Goal: Information Seeking & Learning: Learn about a topic

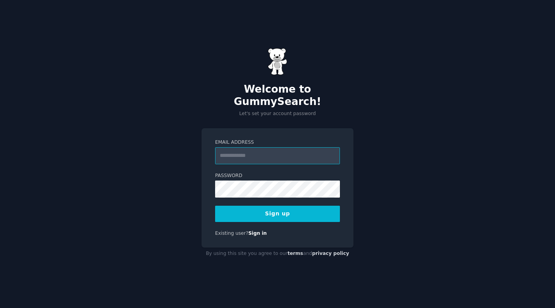
type input "**********"
click at [276, 211] on button "Sign up" at bounding box center [277, 214] width 125 height 16
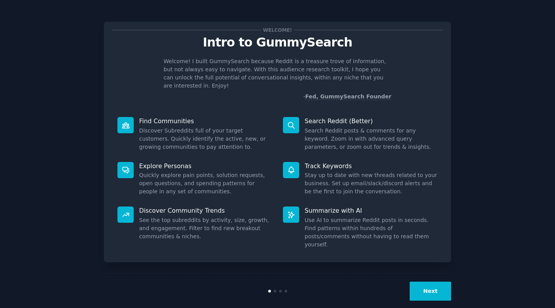
click at [425, 282] on button "Next" at bounding box center [430, 291] width 41 height 19
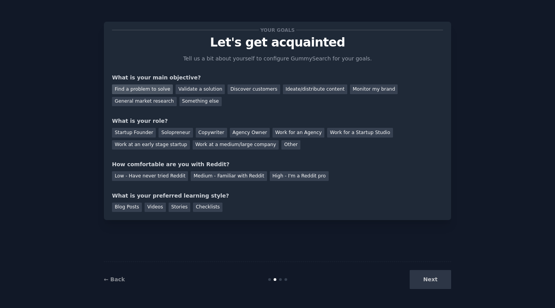
click at [147, 91] on div "Find a problem to solve" at bounding box center [142, 90] width 61 height 10
click at [173, 132] on div "Solopreneur" at bounding box center [176, 133] width 34 height 10
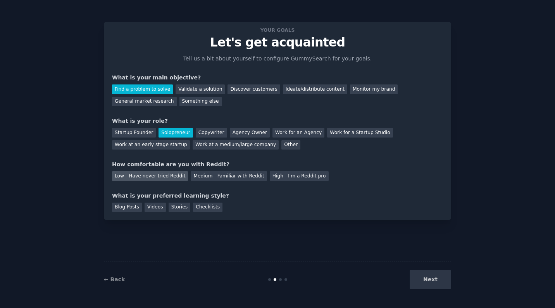
click at [171, 174] on div "Low - Have never tried Reddit" at bounding box center [150, 176] width 76 height 10
click at [157, 204] on div "Videos" at bounding box center [155, 208] width 21 height 10
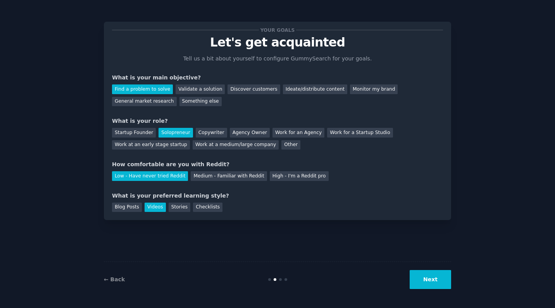
click at [429, 279] on button "Next" at bounding box center [430, 279] width 41 height 19
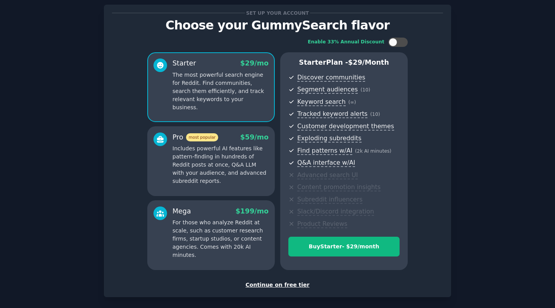
scroll to position [19, 0]
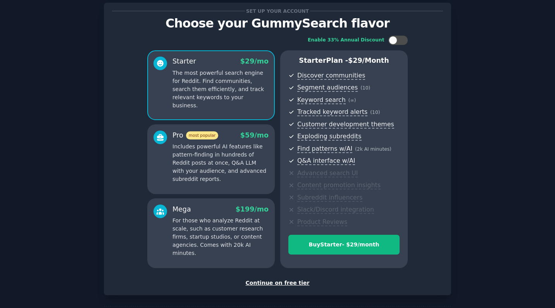
click at [270, 280] on div "Continue on free tier" at bounding box center [277, 283] width 331 height 8
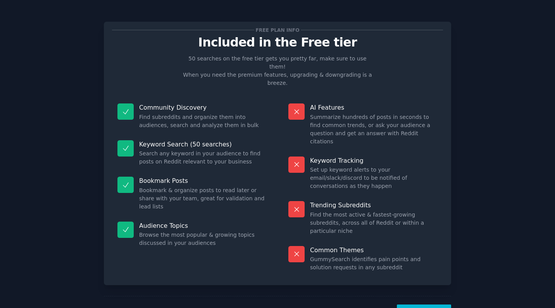
click at [427, 305] on button "Let's Go!" at bounding box center [424, 314] width 54 height 19
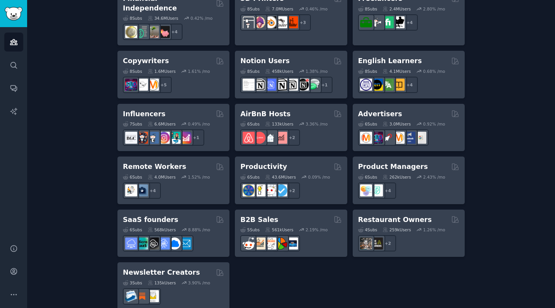
scroll to position [583, 0]
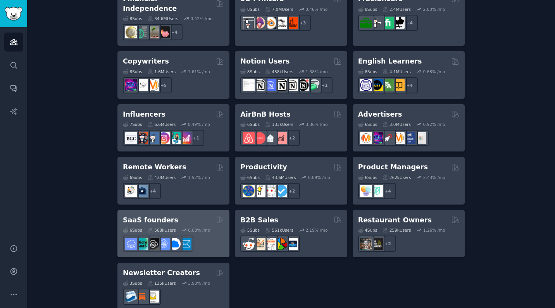
click at [166, 216] on h2 "SaaS founders" at bounding box center [150, 221] width 55 height 10
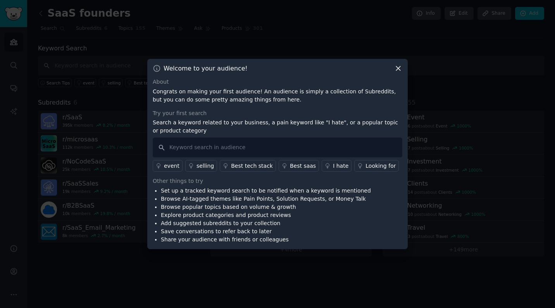
click at [366, 166] on div "Looking for" at bounding box center [381, 166] width 30 height 8
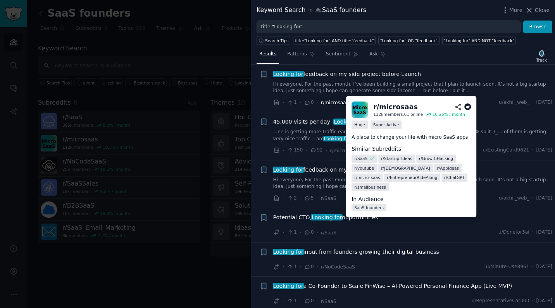
scroll to position [609, 0]
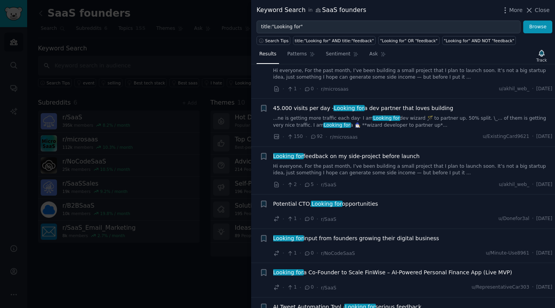
click at [313, 104] on span "45.000 visits per day - Looking for a dev partner that loves building" at bounding box center [363, 108] width 180 height 8
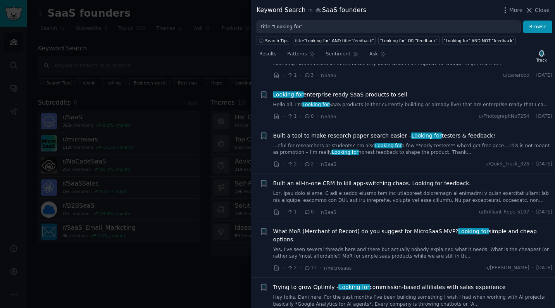
scroll to position [1421, 0]
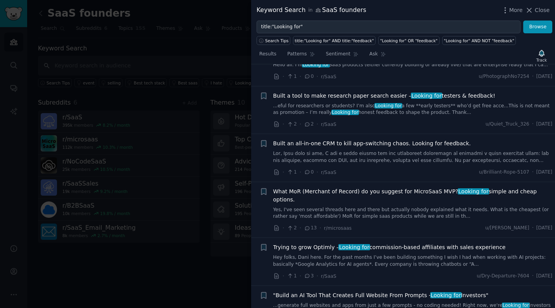
click at [324, 140] on span "Built an all-in-one CRM to kill app-switching chaos. Looking for feedback." at bounding box center [372, 144] width 198 height 8
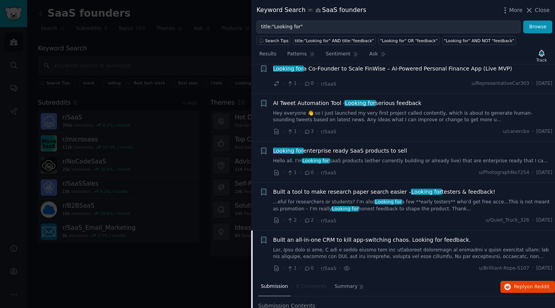
scroll to position [809, 0]
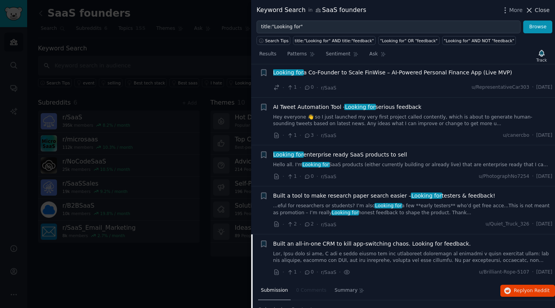
click at [534, 9] on icon at bounding box center [529, 10] width 8 height 8
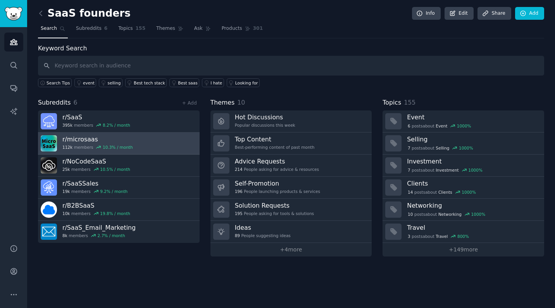
click at [101, 140] on h3 "r/ microsaas" at bounding box center [97, 139] width 71 height 8
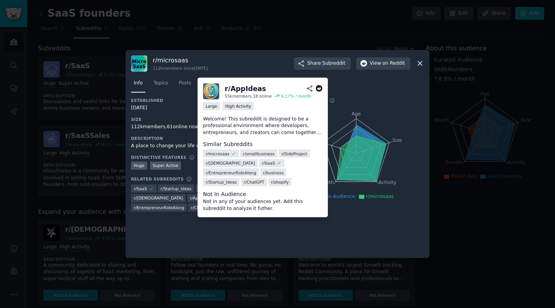
click at [190, 197] on span "r/ AppIdeas" at bounding box center [201, 197] width 22 height 5
click at [190, 199] on span "r/ AppIdeas" at bounding box center [201, 197] width 22 height 5
click at [190, 198] on span "r/ AppIdeas" at bounding box center [201, 197] width 22 height 5
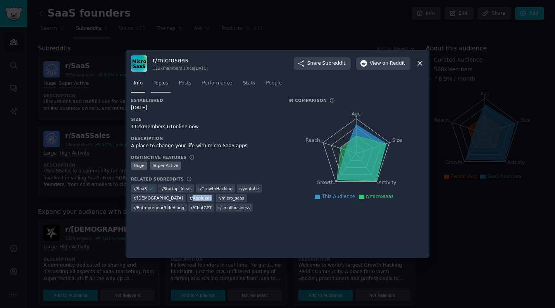
click at [163, 86] on link "Topics" at bounding box center [161, 85] width 20 height 16
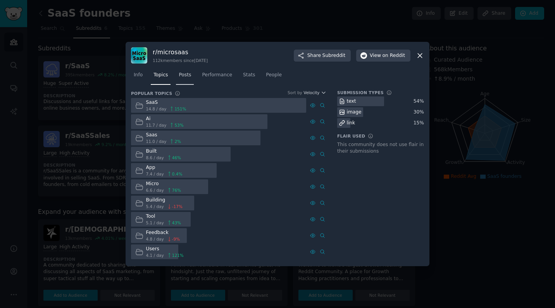
click at [186, 81] on link "Posts" at bounding box center [185, 77] width 18 height 16
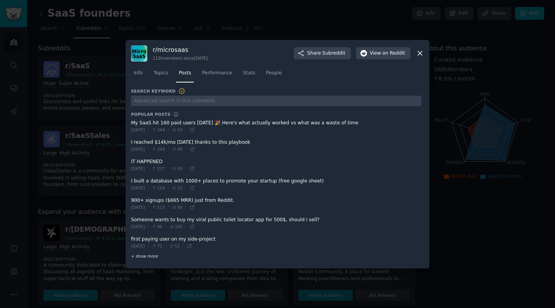
click at [146, 254] on span "+ show more" at bounding box center [144, 256] width 27 height 5
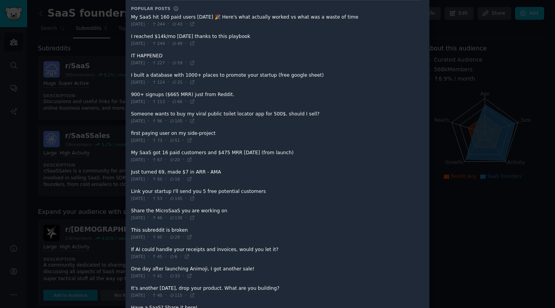
scroll to position [73, 0]
click at [169, 206] on span at bounding box center [276, 213] width 290 height 19
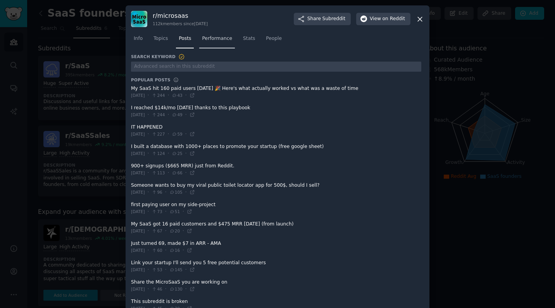
scroll to position [0, 0]
click at [212, 35] on link "Performance" at bounding box center [217, 41] width 36 height 16
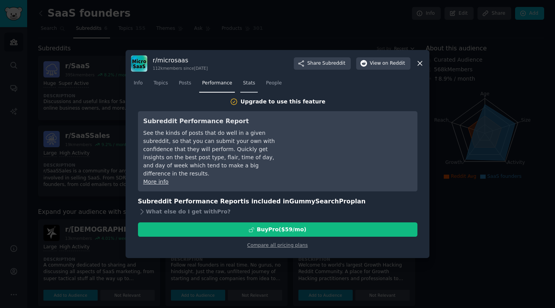
click at [250, 83] on span "Stats" at bounding box center [249, 83] width 12 height 7
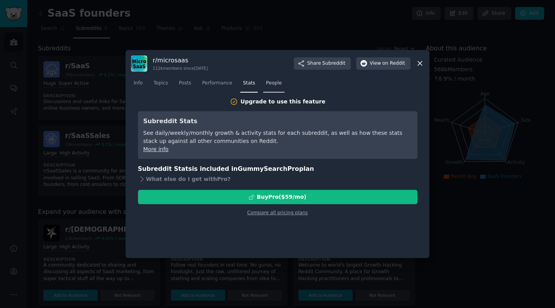
click at [271, 83] on span "People" at bounding box center [274, 83] width 16 height 7
click at [187, 88] on link "Posts" at bounding box center [185, 85] width 18 height 16
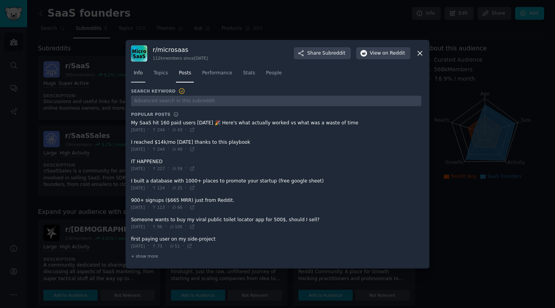
click at [143, 72] on link "Info" at bounding box center [138, 75] width 14 height 16
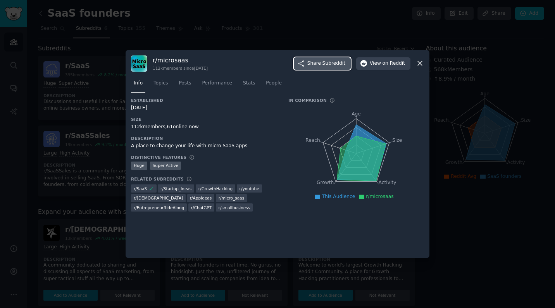
click at [317, 62] on span "Share Subreddit" at bounding box center [326, 63] width 38 height 7
click at [421, 64] on icon at bounding box center [420, 63] width 8 height 8
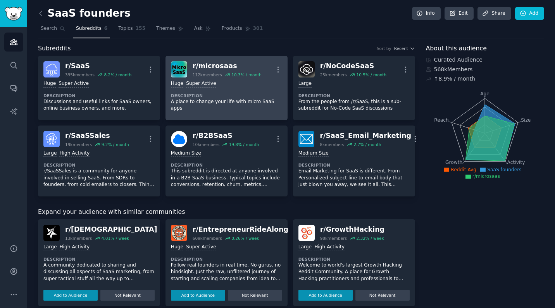
click at [204, 90] on div ">= 95th percentile for submissions / day Huge Super Active Description A place …" at bounding box center [226, 96] width 111 height 37
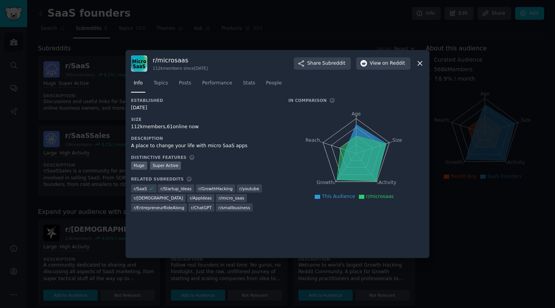
click at [419, 62] on icon at bounding box center [420, 63] width 8 height 8
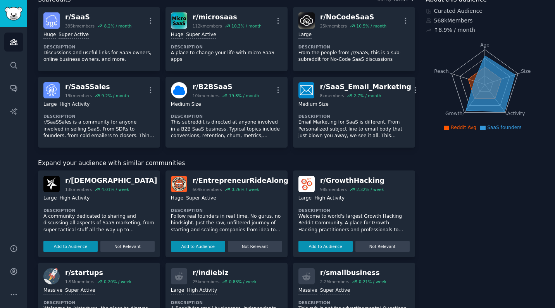
scroll to position [20, 0]
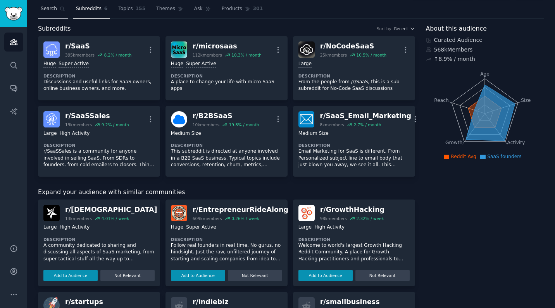
click at [52, 9] on span "Search" at bounding box center [49, 8] width 16 height 7
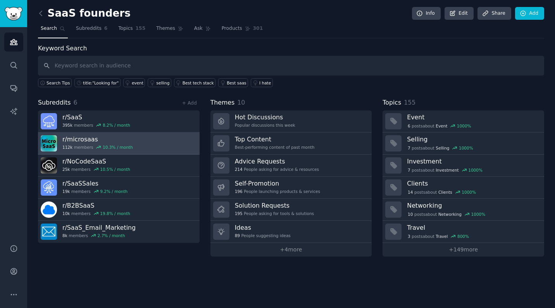
click at [115, 141] on h3 "r/ microsaas" at bounding box center [97, 139] width 71 height 8
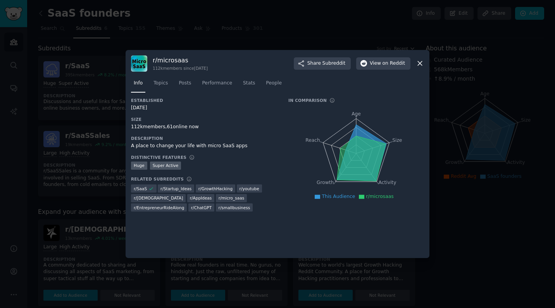
click at [420, 63] on icon at bounding box center [420, 63] width 8 height 8
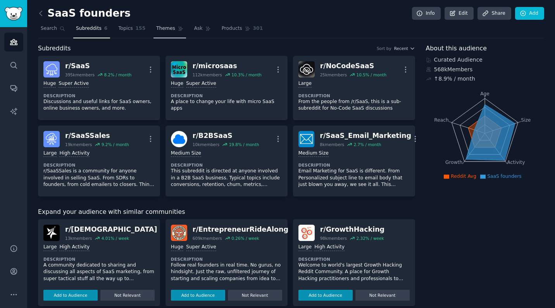
click at [162, 28] on span "Themes" at bounding box center [165, 28] width 19 height 7
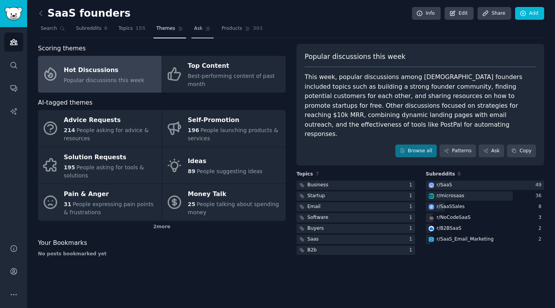
click at [198, 28] on span "Ask" at bounding box center [198, 28] width 9 height 7
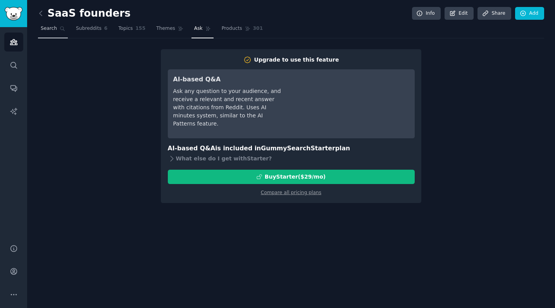
click at [56, 28] on span "Search" at bounding box center [49, 28] width 16 height 7
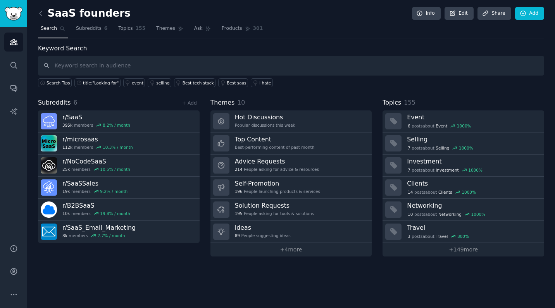
click at [135, 63] on input "text" at bounding box center [291, 66] width 506 height 20
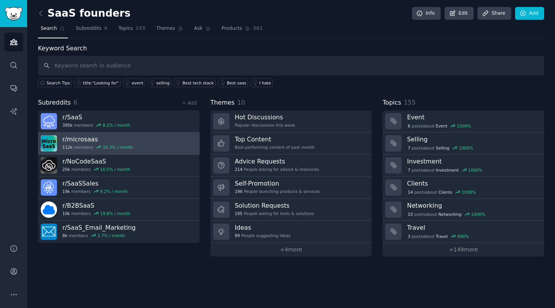
click at [87, 136] on h3 "r/ microsaas" at bounding box center [97, 139] width 71 height 8
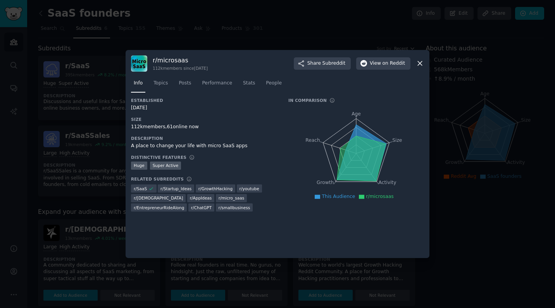
click at [156, 20] on div at bounding box center [277, 154] width 555 height 308
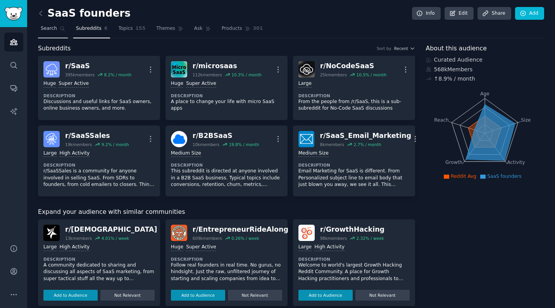
click at [55, 26] on span "Search" at bounding box center [49, 28] width 16 height 7
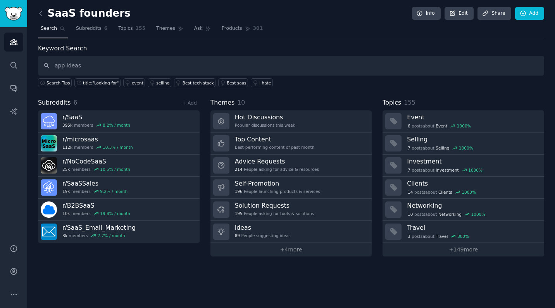
type input "app ideas"
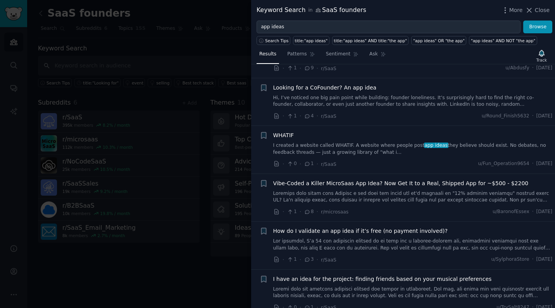
scroll to position [1254, 0]
click at [337, 143] on link "I created a website called WHATIF. A website where people post app ideas they b…" at bounding box center [413, 150] width 280 height 14
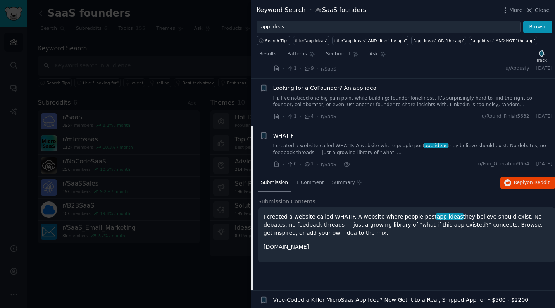
scroll to position [1290, 0]
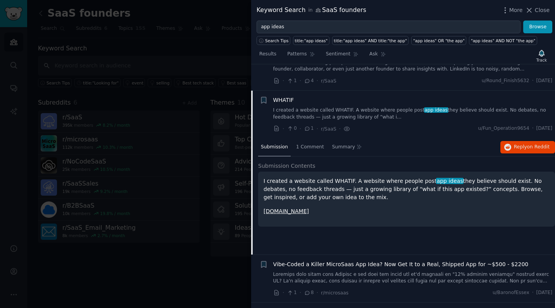
click at [290, 208] on link "[DOMAIN_NAME]" at bounding box center [286, 211] width 45 height 6
